Goal: Transaction & Acquisition: Purchase product/service

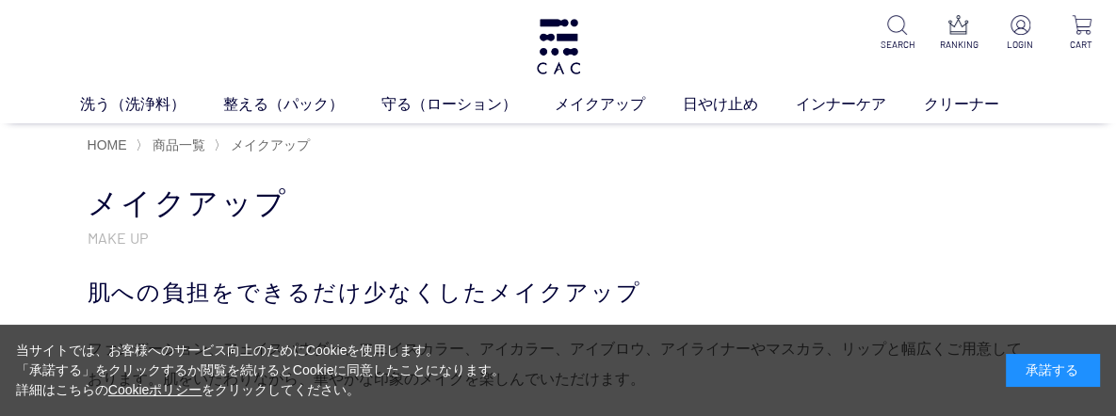
click at [1052, 361] on div "承諾する" at bounding box center [1053, 370] width 94 height 33
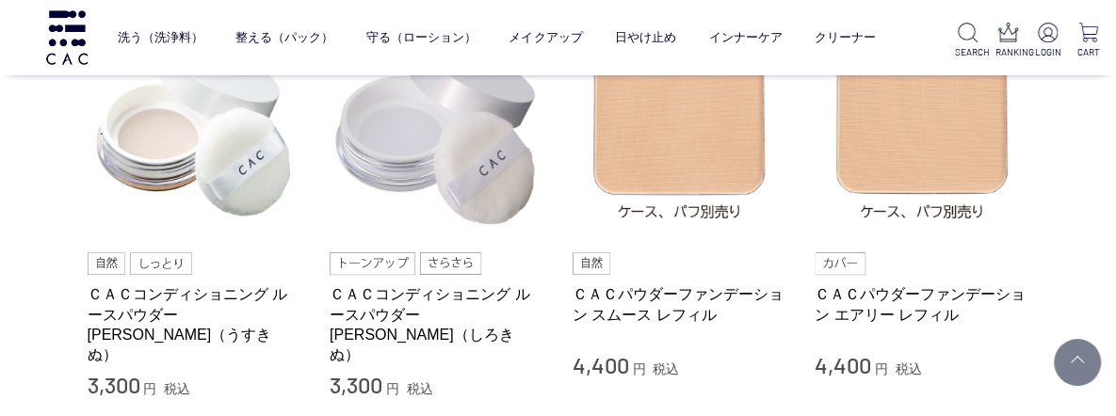
scroll to position [565, 0]
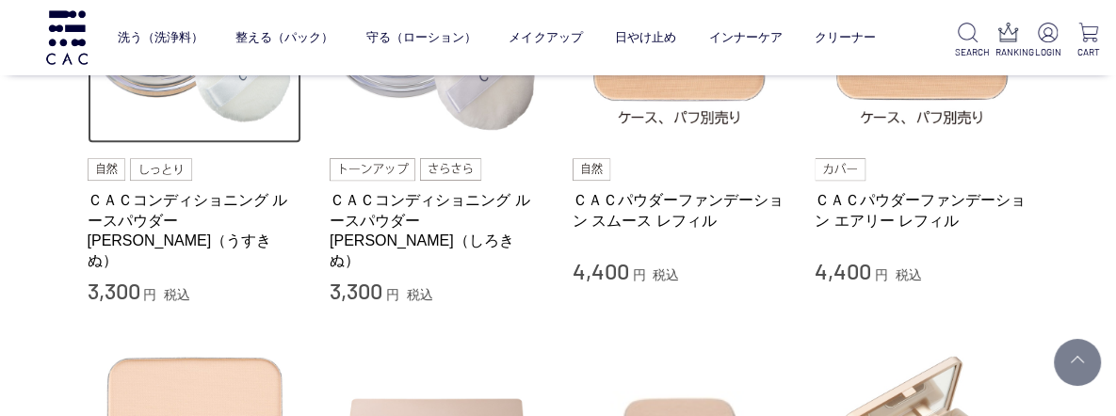
click at [250, 119] on img at bounding box center [195, 36] width 215 height 215
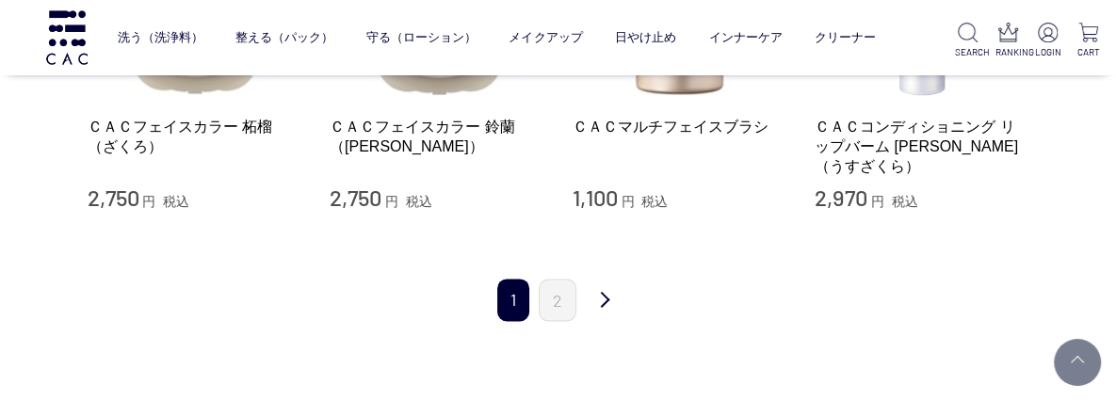
scroll to position [2166, 0]
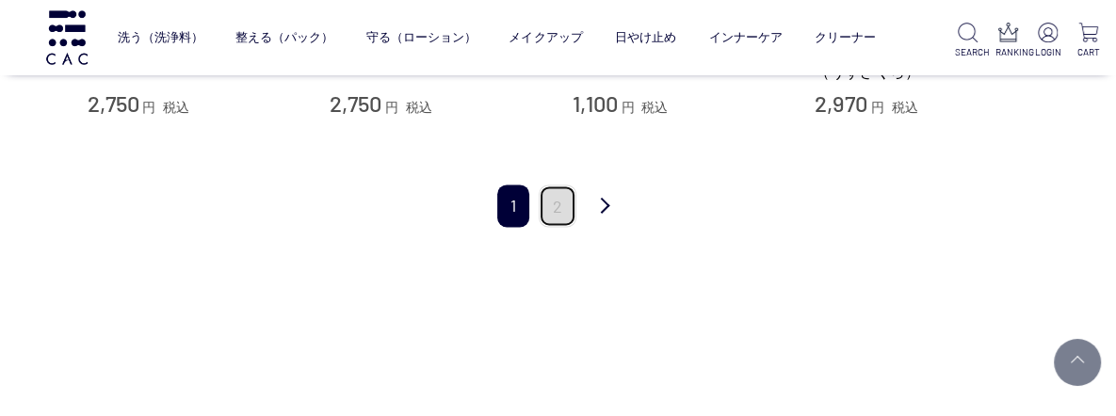
click at [557, 187] on link "2" at bounding box center [558, 206] width 38 height 42
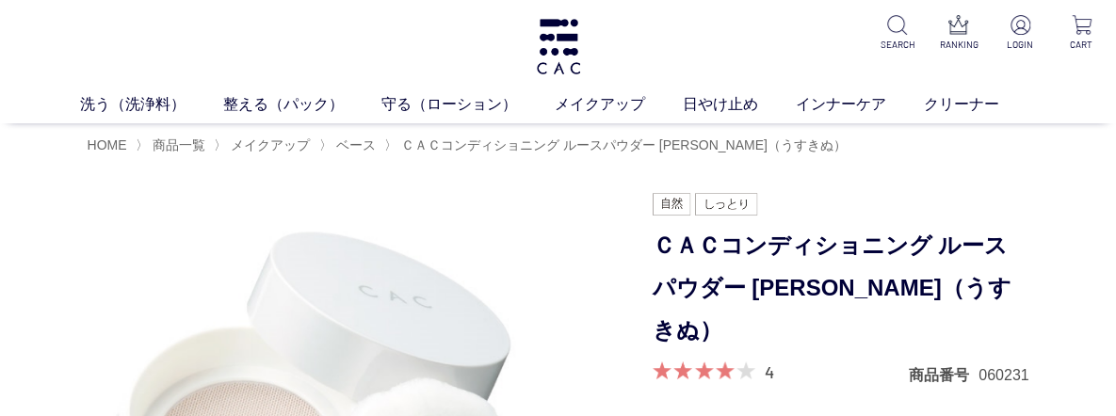
scroll to position [188, 0]
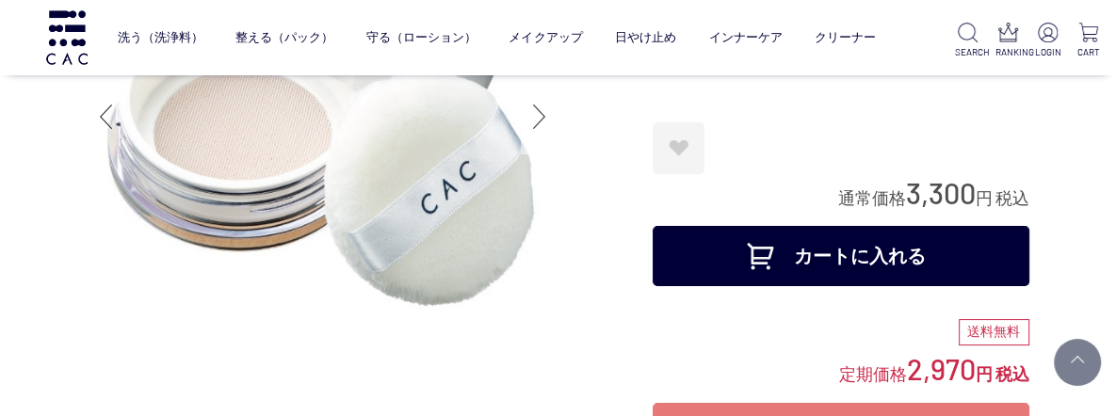
click at [538, 136] on div at bounding box center [540, 116] width 38 height 75
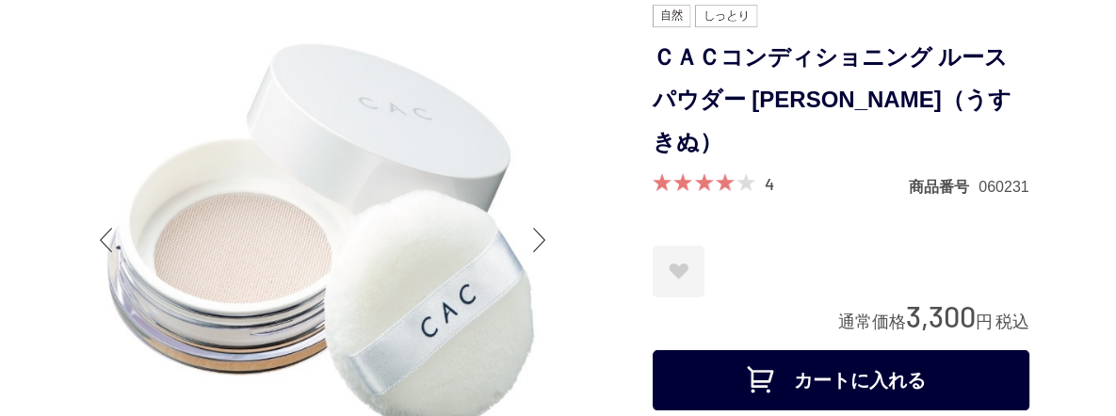
scroll to position [94, 0]
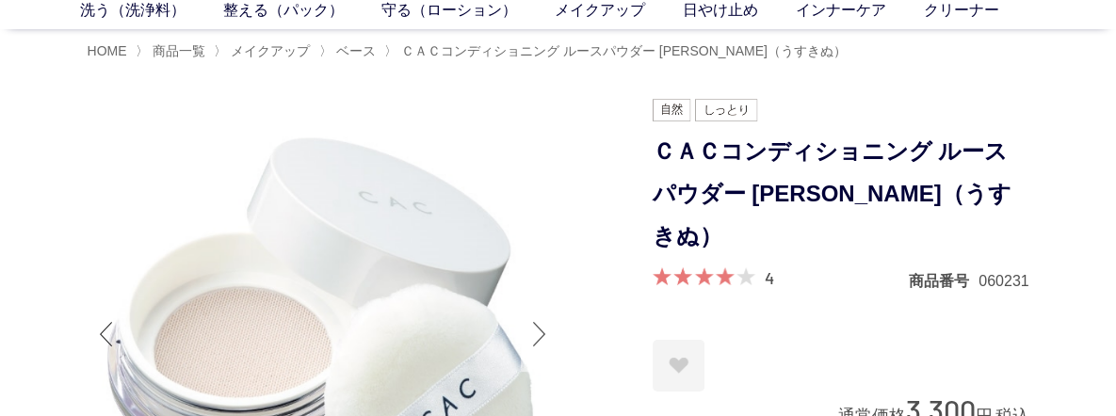
click at [535, 316] on div at bounding box center [540, 334] width 38 height 75
click at [543, 327] on div at bounding box center [540, 334] width 38 height 75
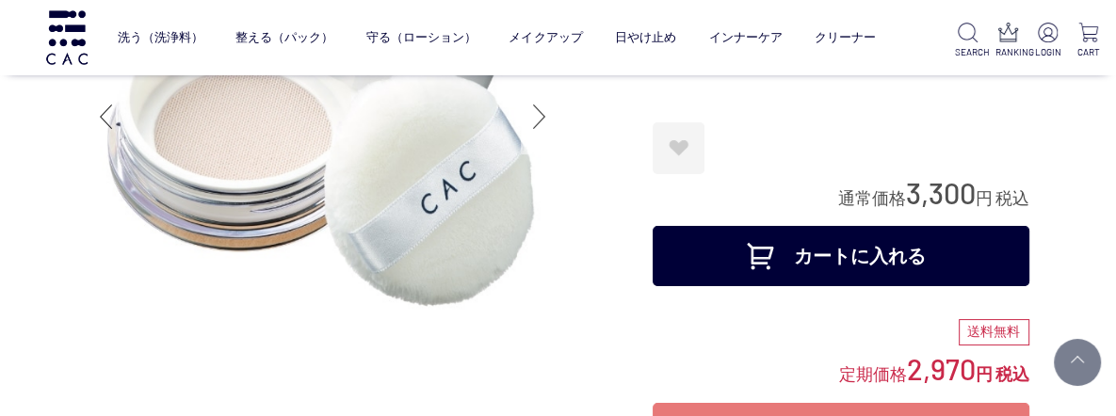
click at [539, 126] on div at bounding box center [540, 116] width 38 height 75
click at [536, 112] on div at bounding box center [540, 116] width 38 height 75
click at [538, 125] on div at bounding box center [540, 116] width 38 height 75
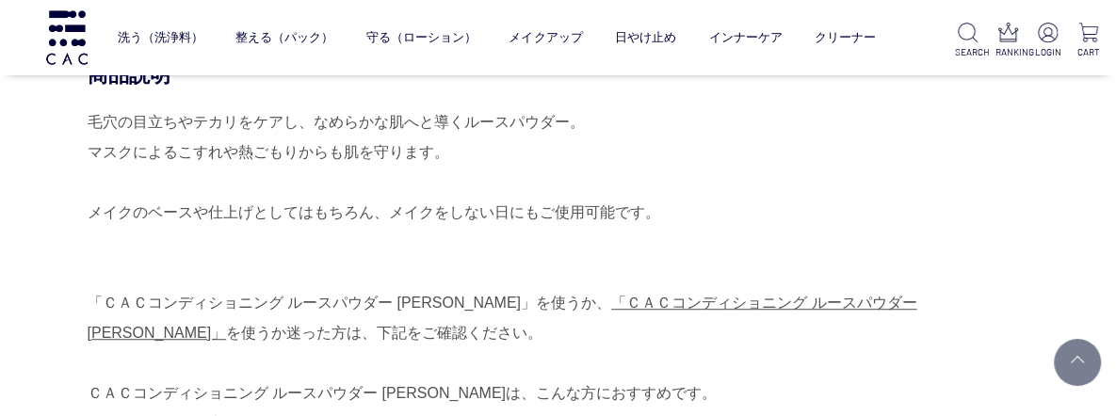
scroll to position [1036, 0]
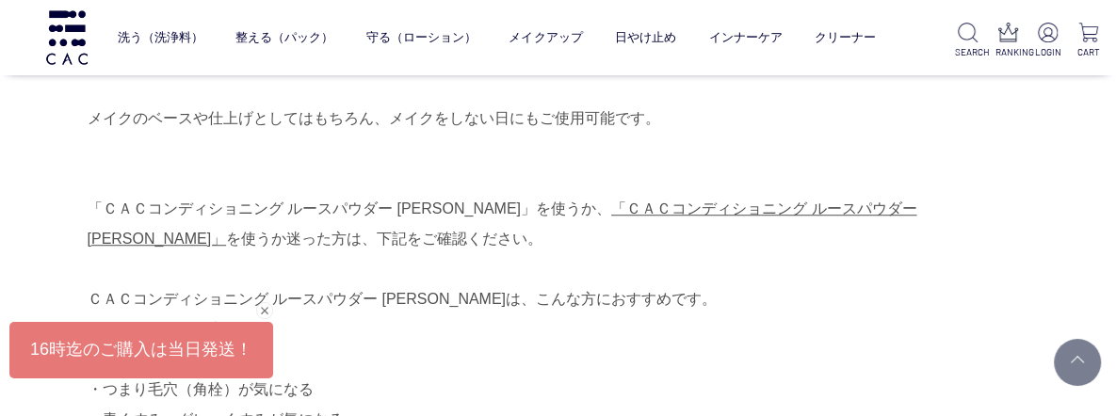
click at [261, 302] on div "閉じる" at bounding box center [264, 310] width 17 height 17
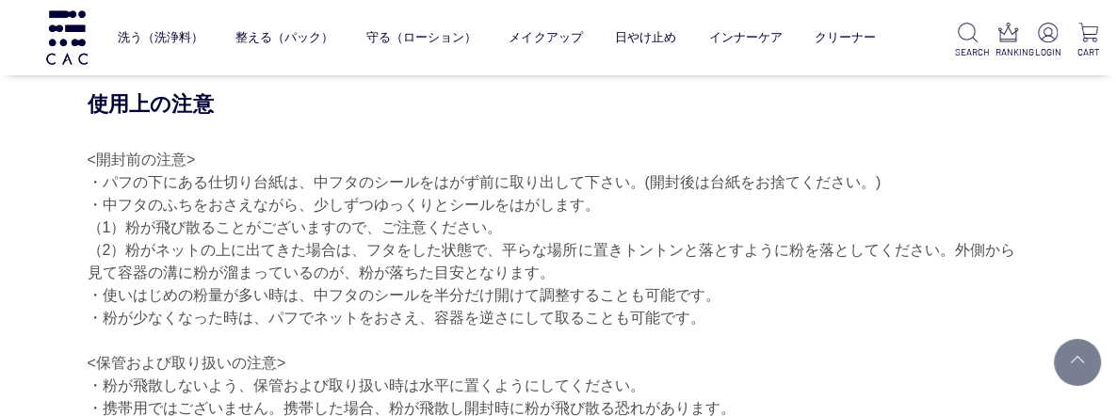
scroll to position [2166, 0]
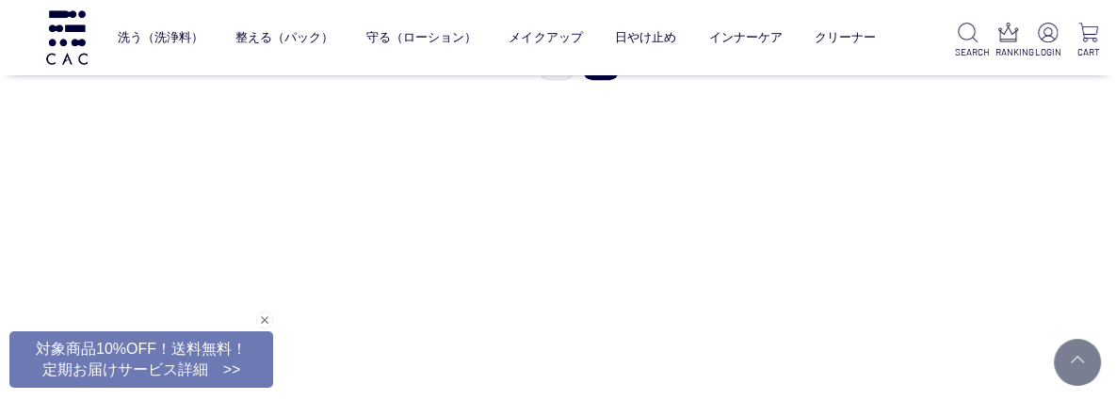
scroll to position [942, 0]
